Goal: Task Accomplishment & Management: Manage account settings

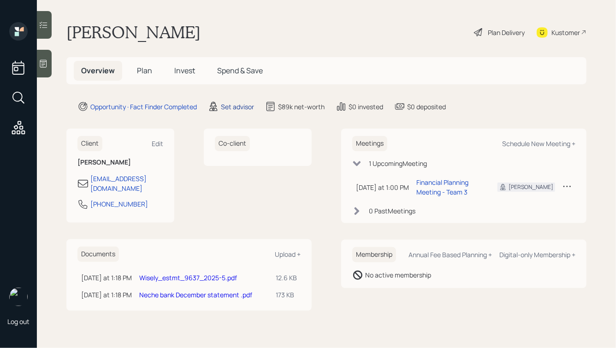
click at [234, 108] on div "Set advisor" at bounding box center [237, 107] width 33 height 10
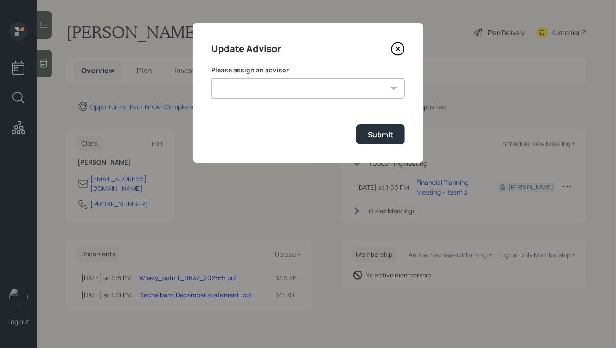
click at [303, 84] on select "[PERSON_NAME] [PERSON_NAME] End [PERSON_NAME] [PERSON_NAME] [PERSON_NAME] [PERS…" at bounding box center [308, 88] width 194 height 20
select select "ade3b313-576a-42c5-b346-1eb294908ae6"
click at [211, 78] on select "[PERSON_NAME] [PERSON_NAME] End [PERSON_NAME] [PERSON_NAME] [PERSON_NAME] [PERS…" at bounding box center [308, 88] width 194 height 20
click at [381, 137] on div "Submit" at bounding box center [380, 135] width 25 height 10
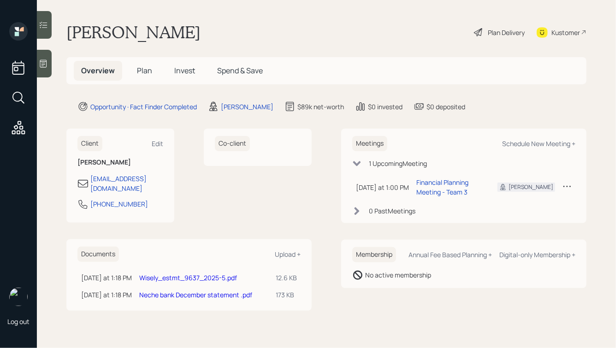
click at [509, 36] on div "Plan Delivery" at bounding box center [506, 33] width 37 height 10
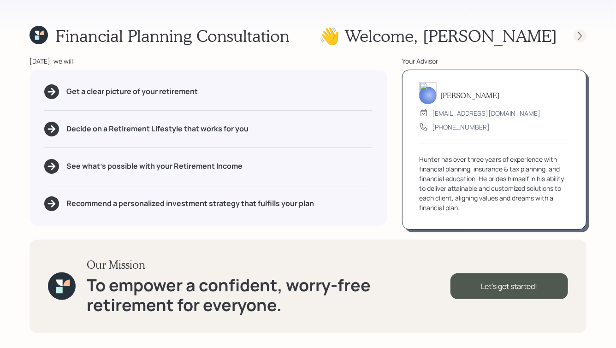
click at [578, 37] on icon at bounding box center [580, 35] width 9 height 9
